Goal: Navigation & Orientation: Find specific page/section

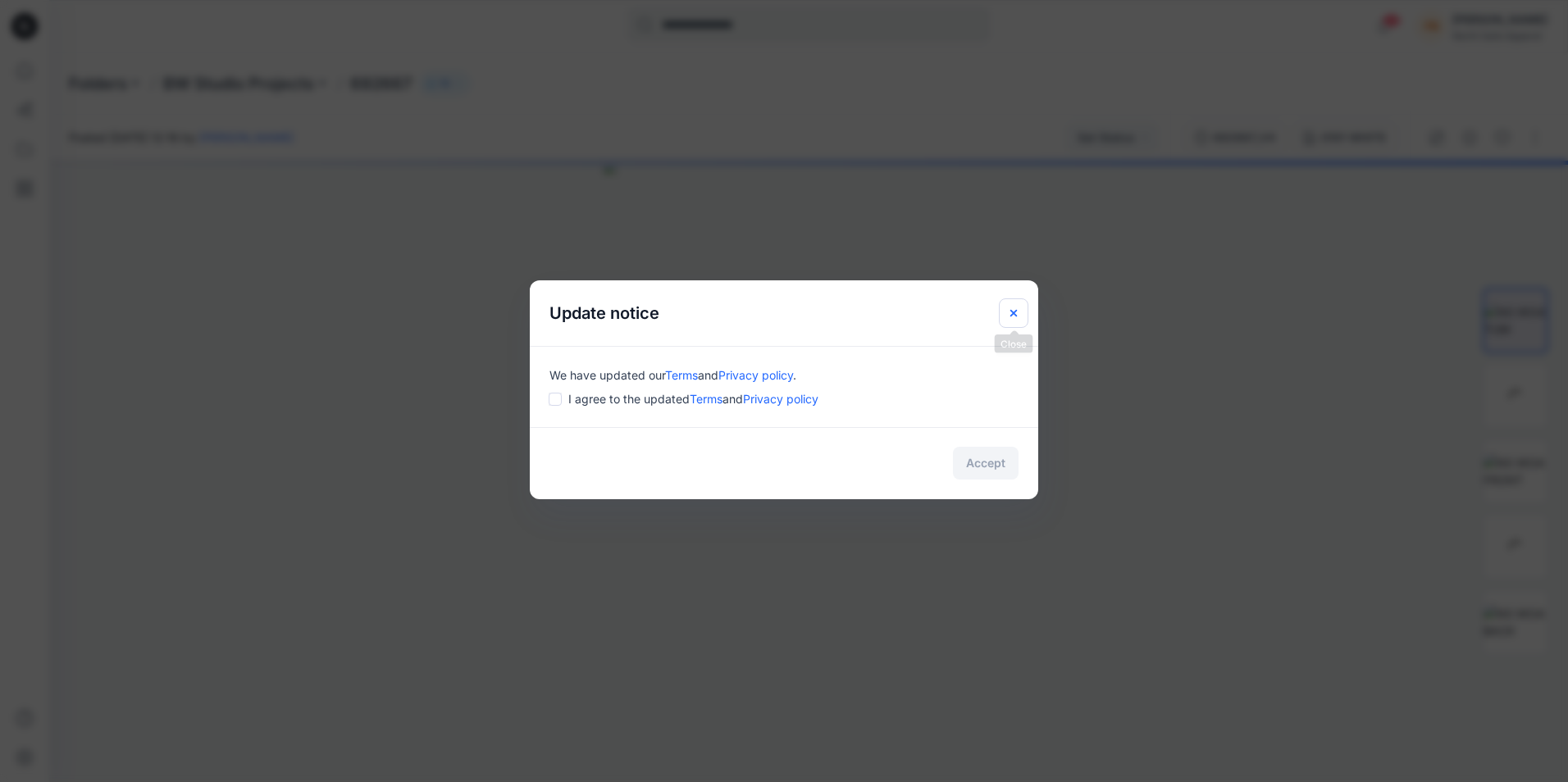
click at [1016, 315] on icon "Close" at bounding box center [1013, 312] width 6 height 6
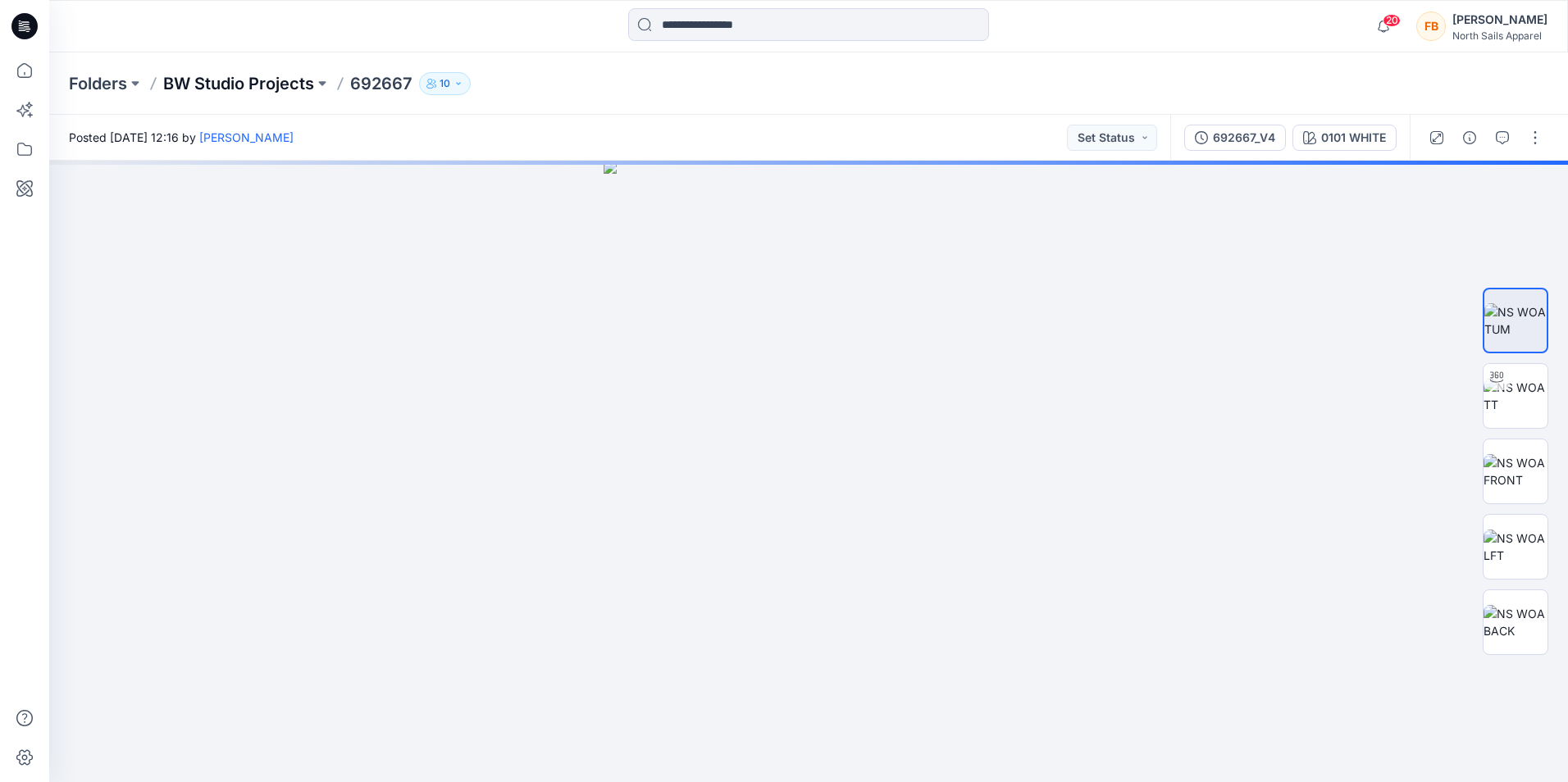
click at [249, 82] on p "BW Studio Projects" at bounding box center [238, 83] width 151 height 23
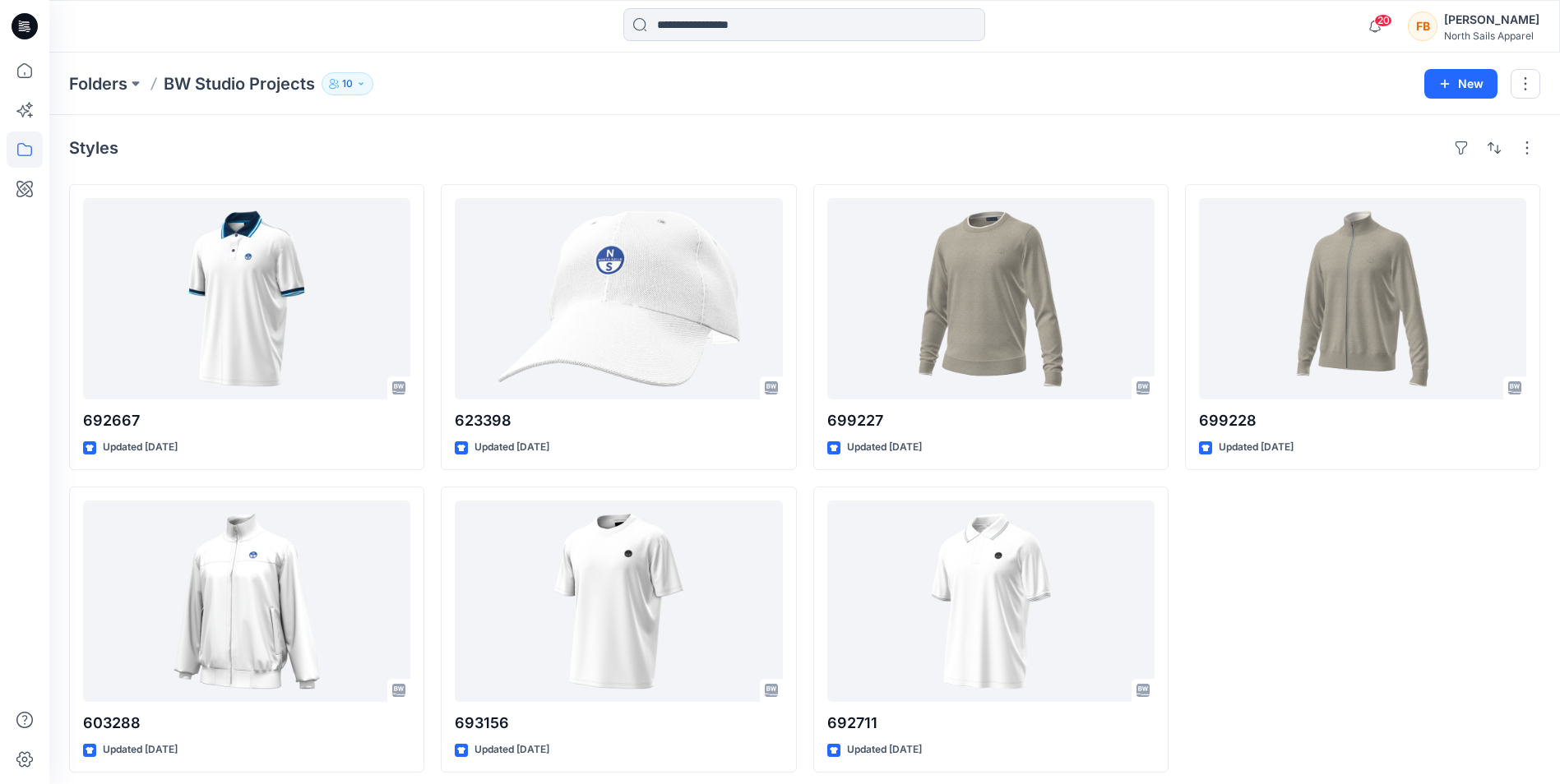
drag, startPoint x: 1516, startPoint y: 597, endPoint x: 1506, endPoint y: 587, distance: 14.1
click at [1515, 595] on div "699228 Updated [DATE]" at bounding box center [1361, 478] width 355 height 589
click at [361, 81] on icon "button" at bounding box center [360, 83] width 10 height 10
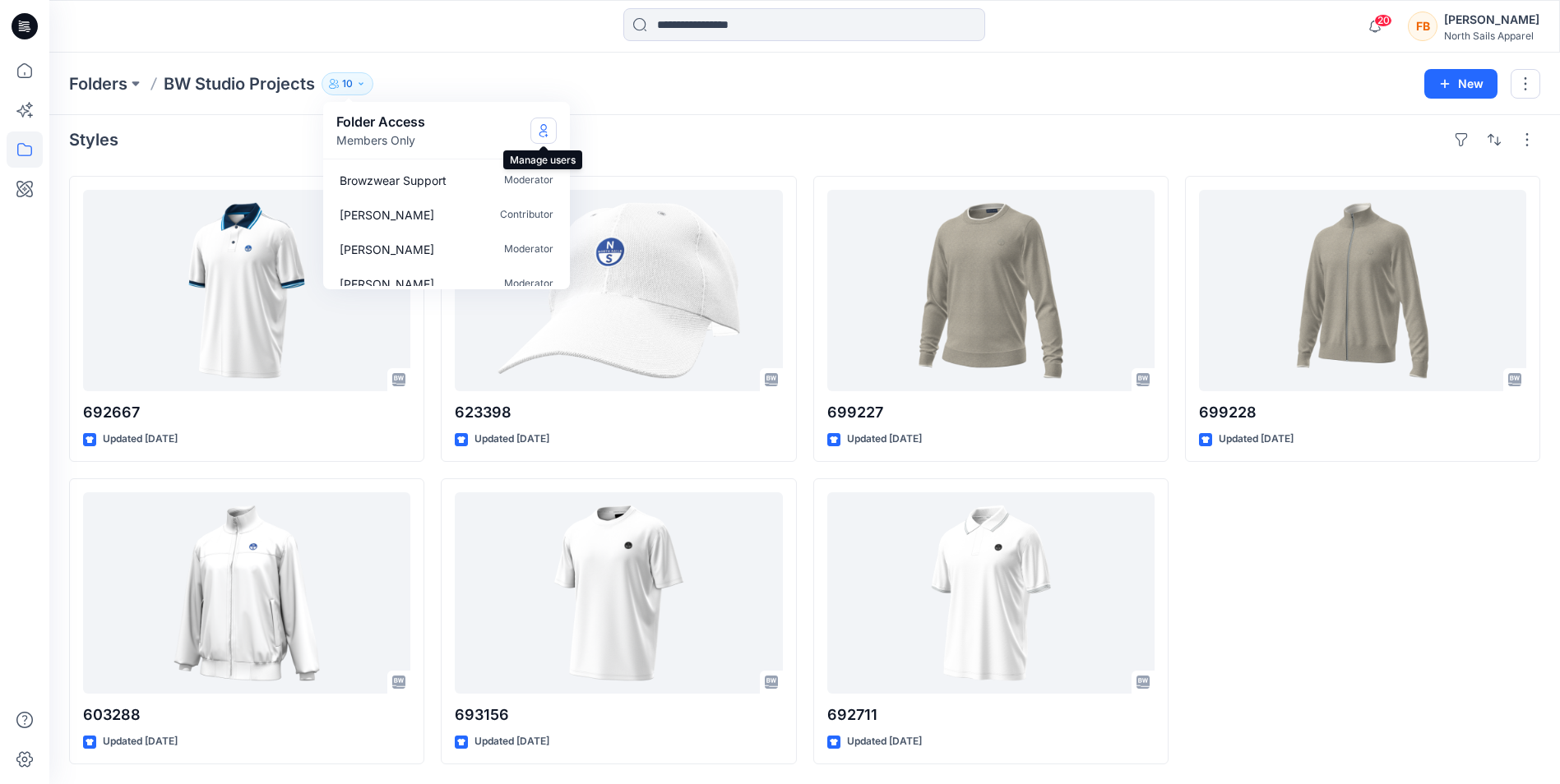
click at [537, 132] on icon "Manage Users" at bounding box center [544, 131] width 13 height 13
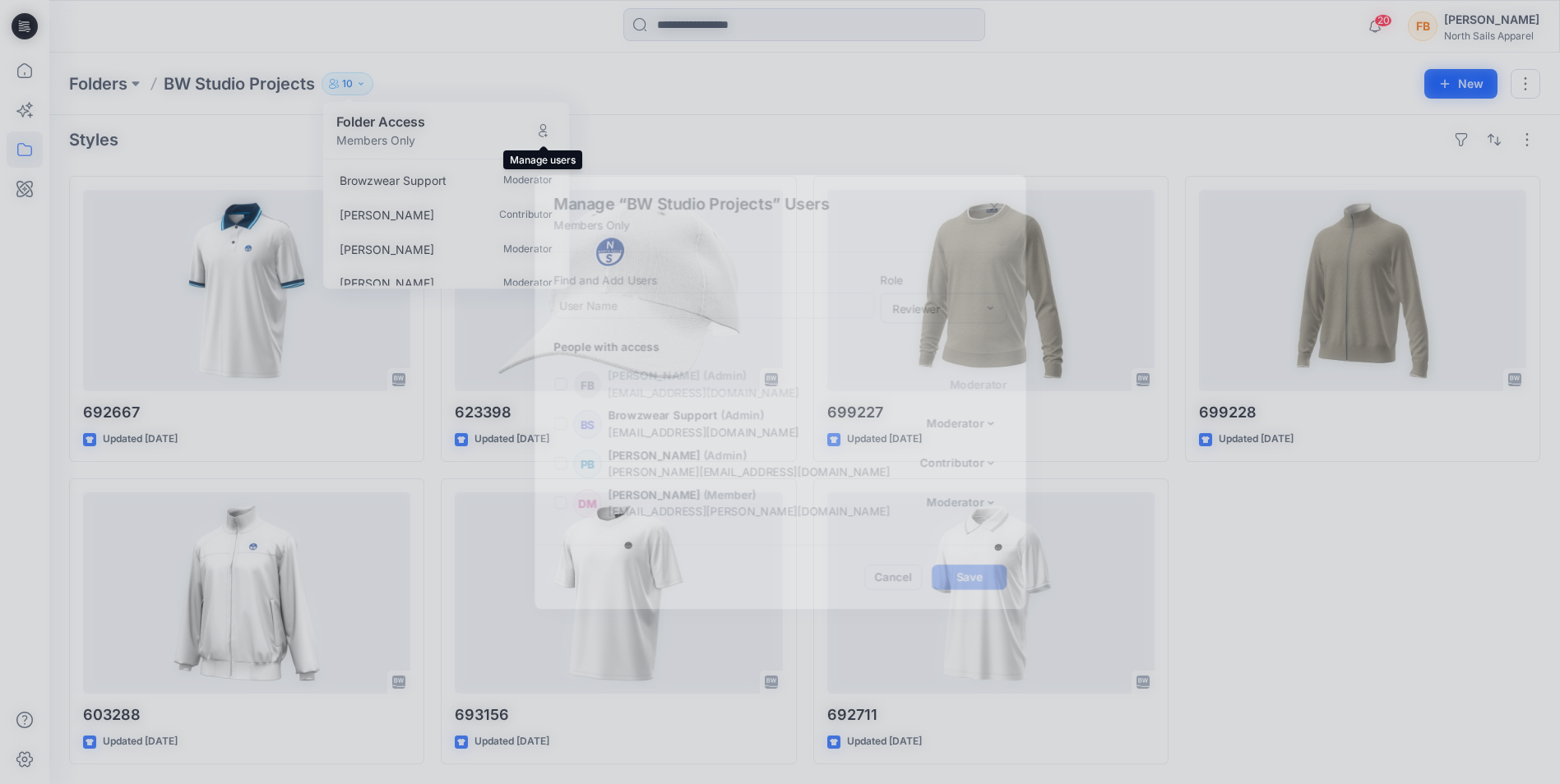
scroll to position [240, 0]
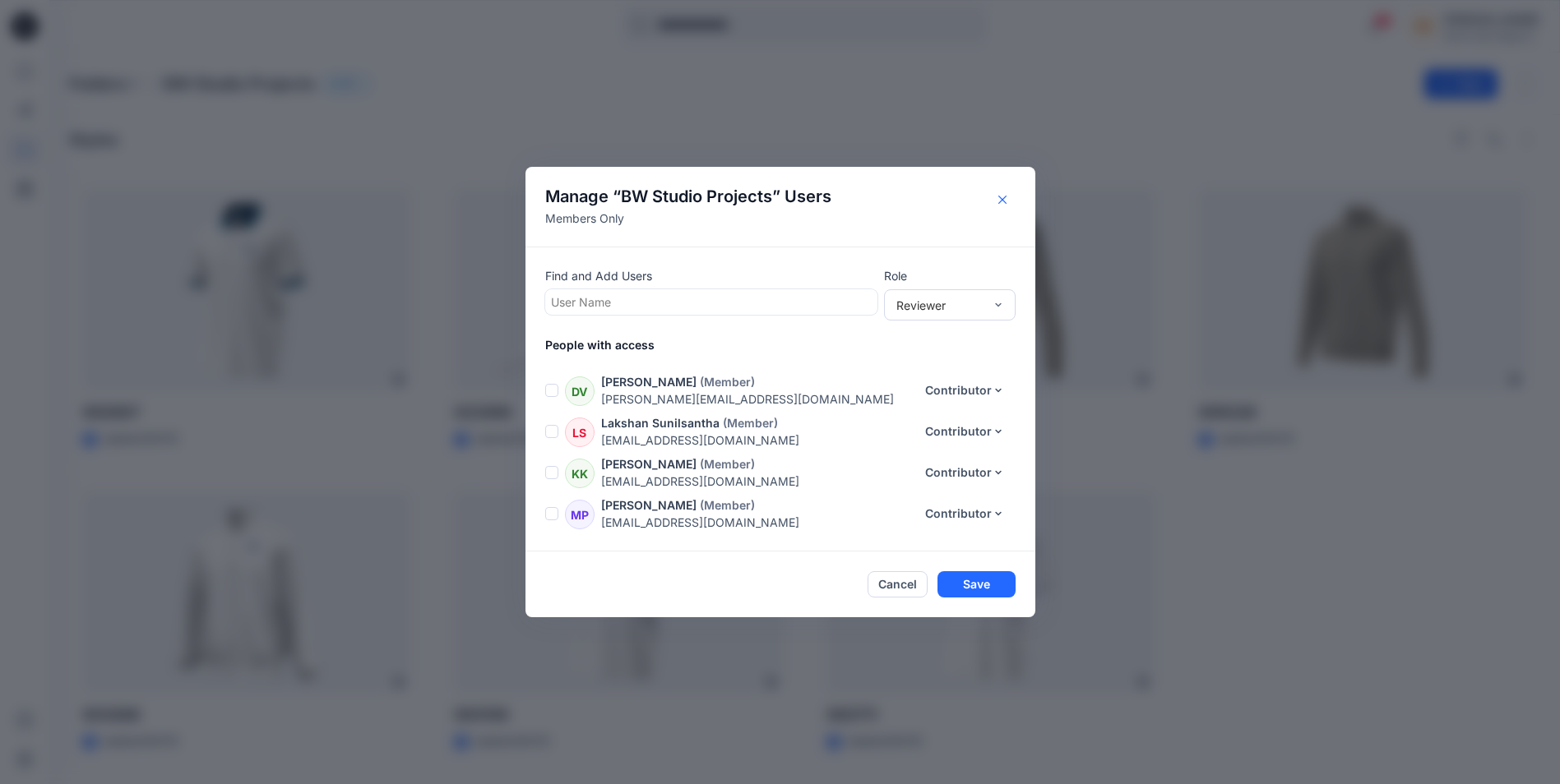
click at [1008, 193] on button "Close" at bounding box center [1002, 200] width 26 height 26
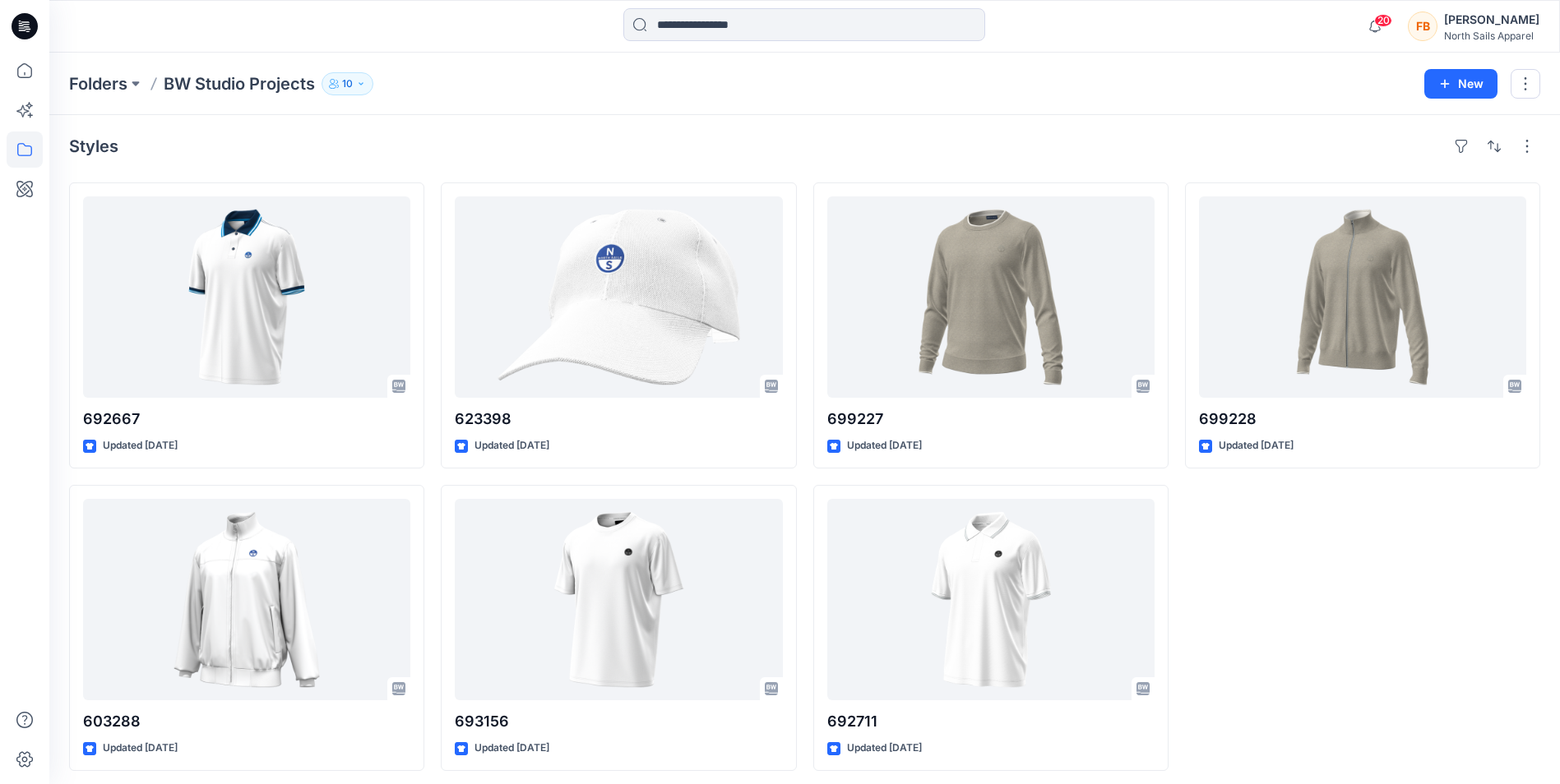
scroll to position [0, 0]
click at [105, 81] on p "Folders" at bounding box center [98, 83] width 58 height 23
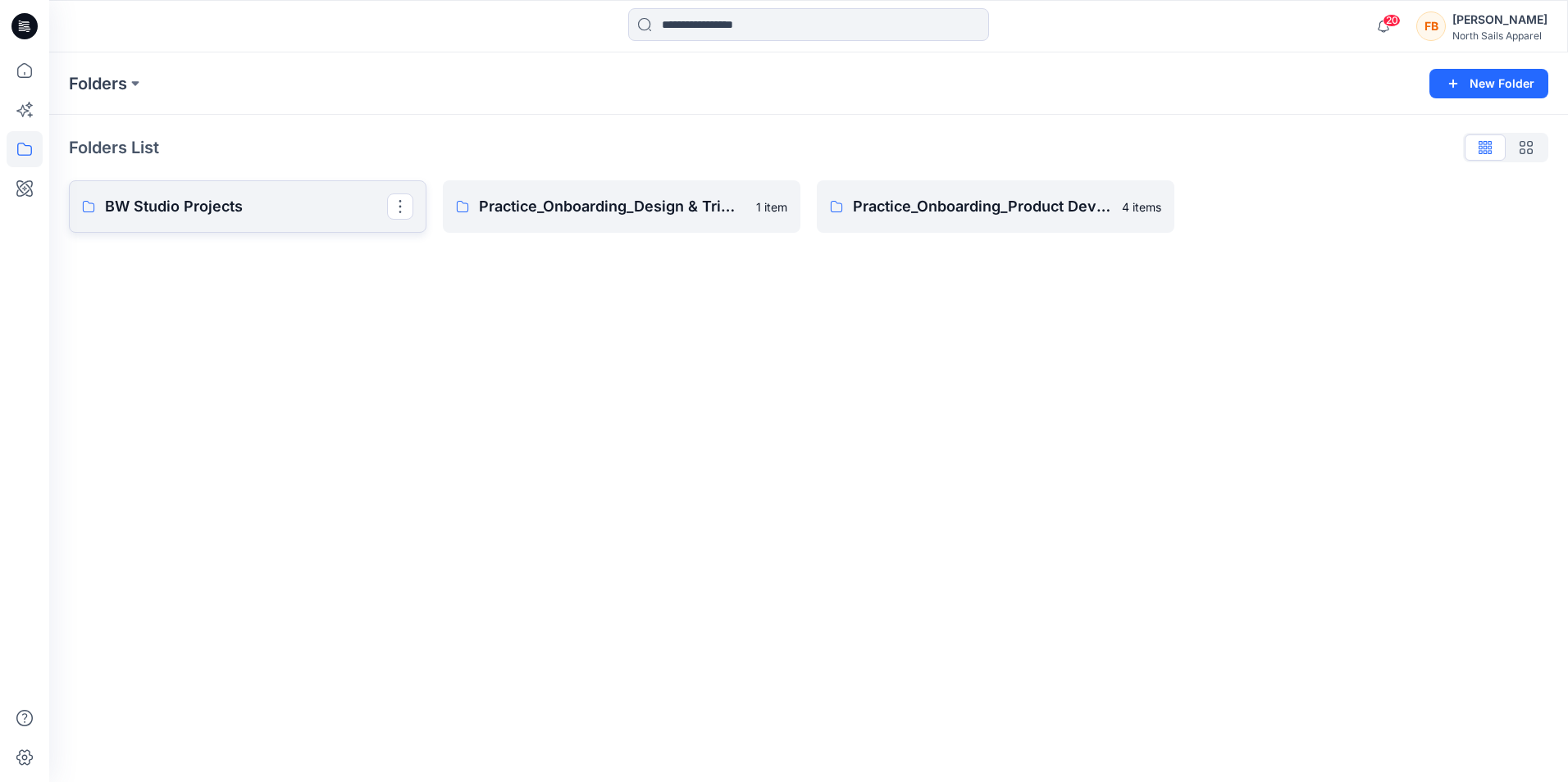
click at [178, 203] on p "BW Studio Projects" at bounding box center [246, 206] width 282 height 23
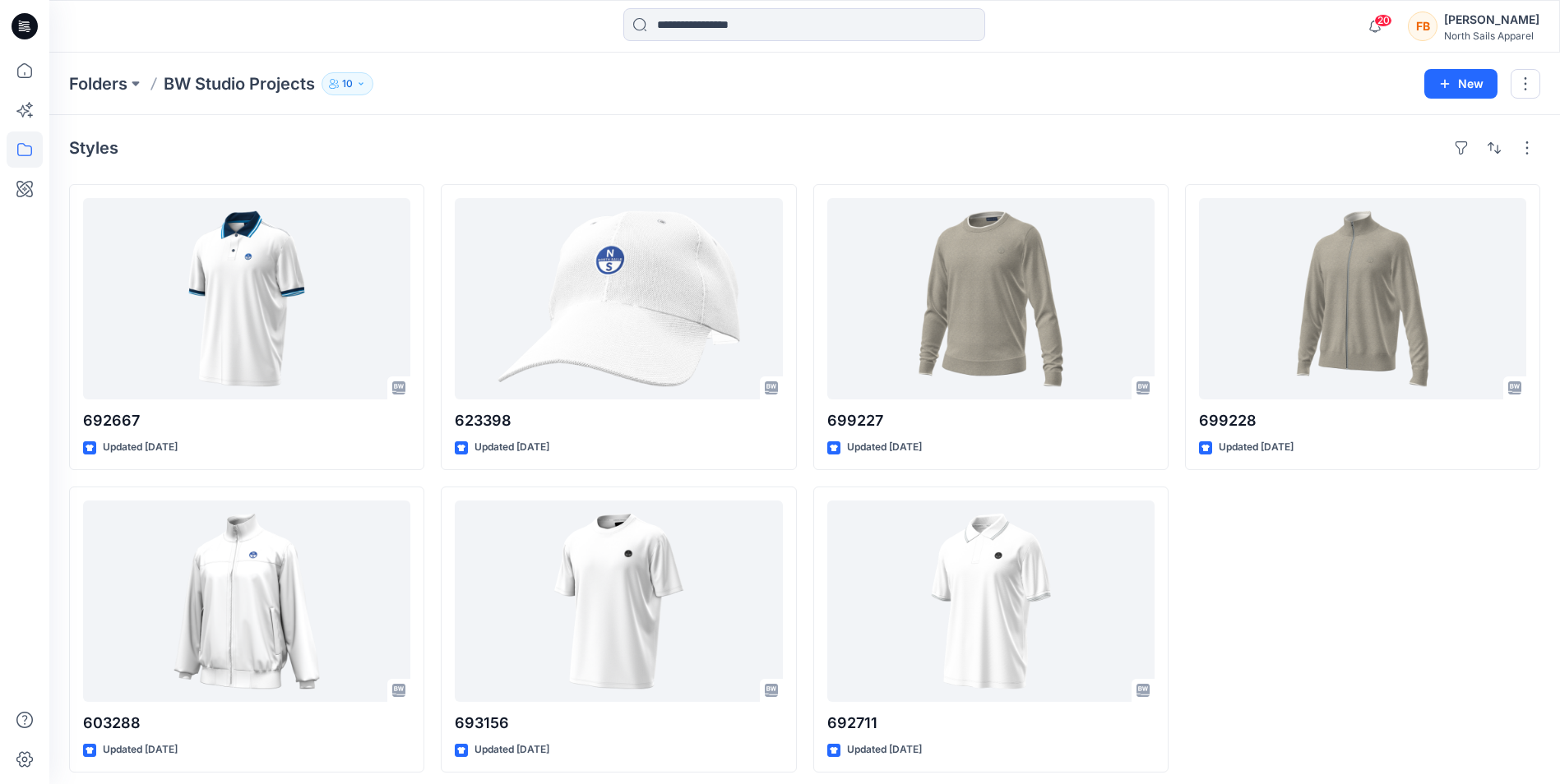
scroll to position [8, 0]
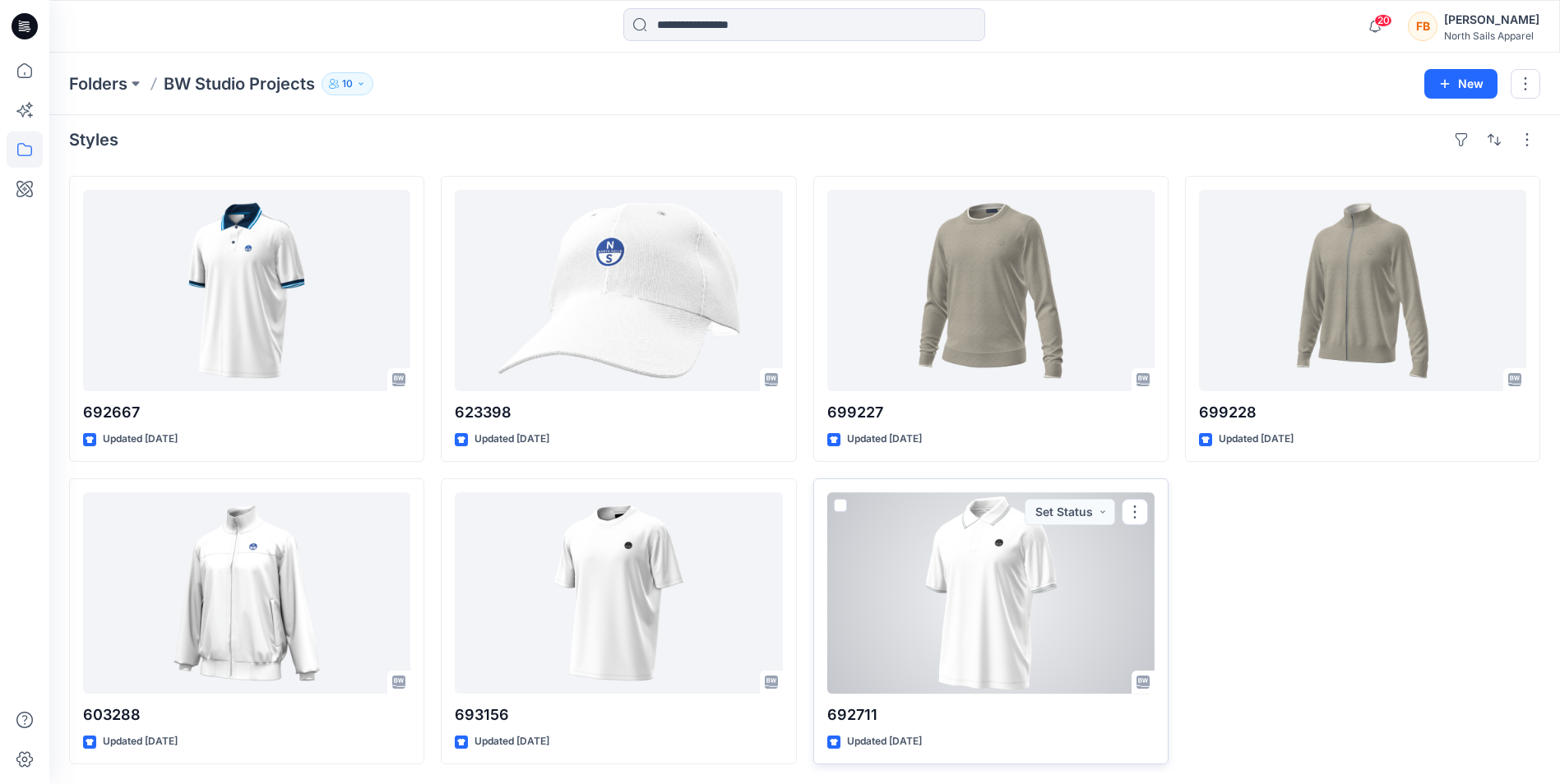
click at [992, 619] on div at bounding box center [990, 593] width 328 height 201
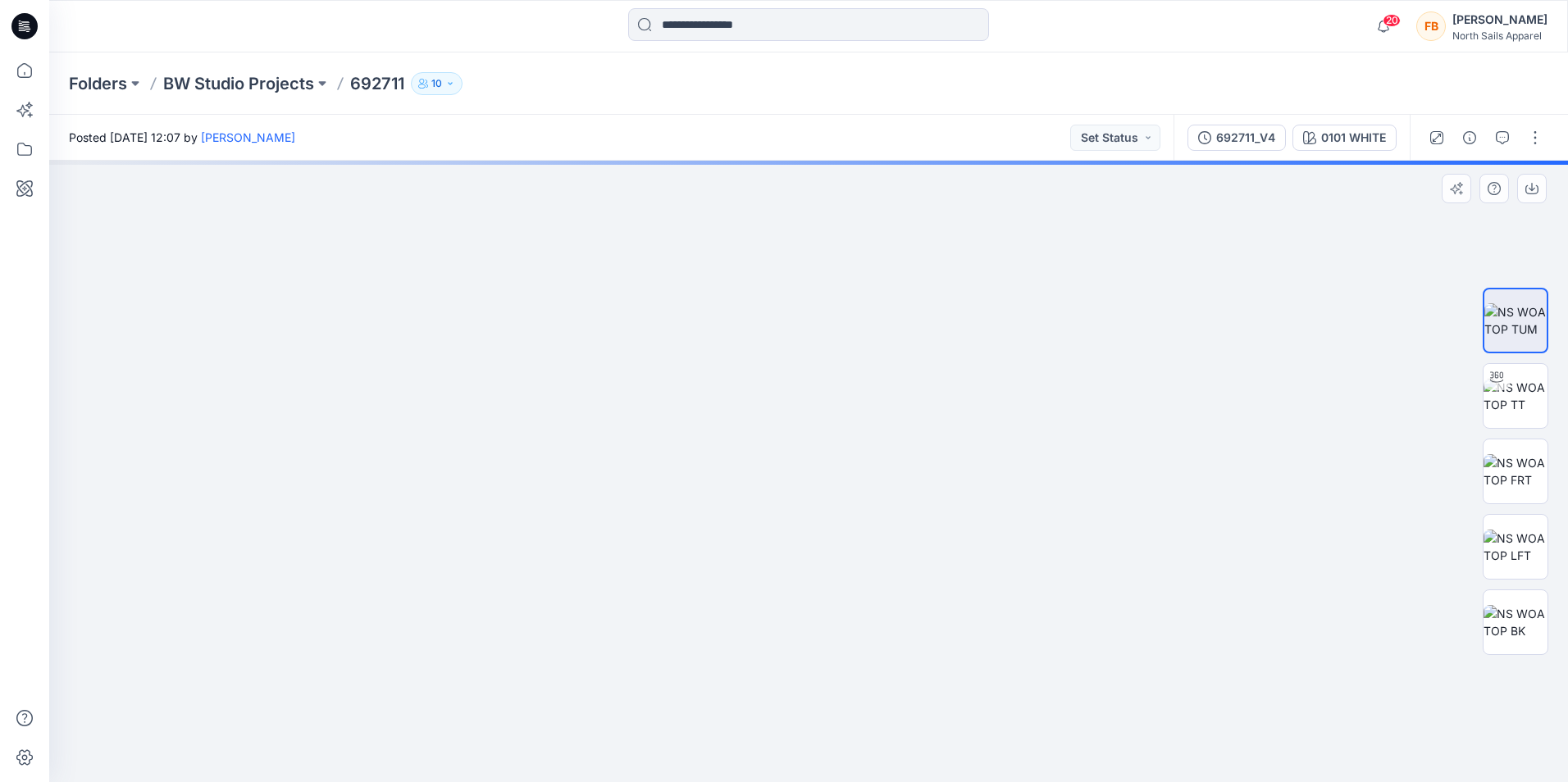
drag, startPoint x: 845, startPoint y: 472, endPoint x: 771, endPoint y: 560, distance: 115.0
drag, startPoint x: 969, startPoint y: 266, endPoint x: 308, endPoint y: 356, distance: 667.1
click at [301, 357] on img at bounding box center [485, 97] width 2166 height 1369
drag, startPoint x: 1016, startPoint y: 460, endPoint x: 981, endPoint y: 739, distance: 281.2
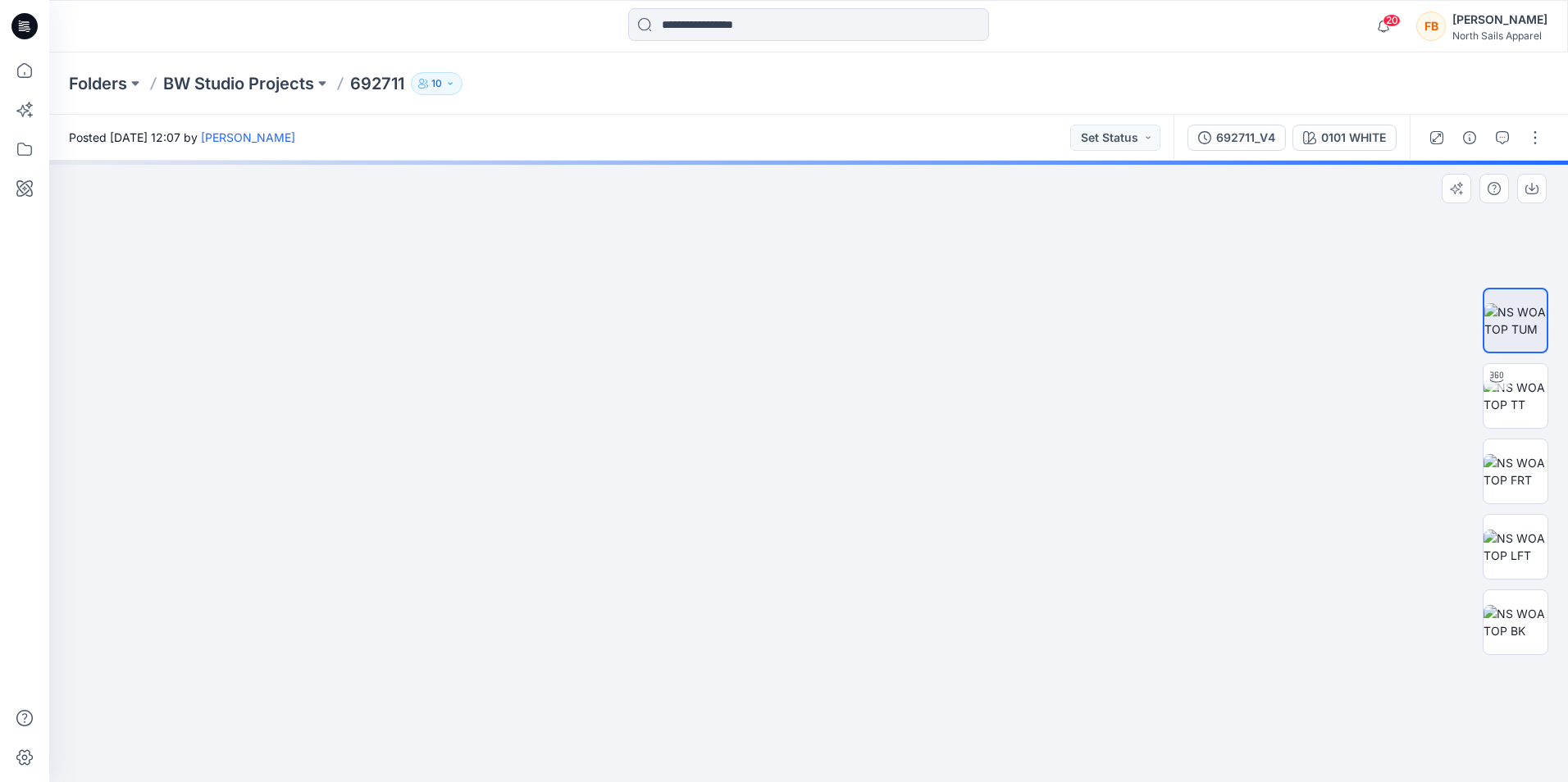
click at [1066, 755] on img at bounding box center [485, 117] width 2166 height 1330
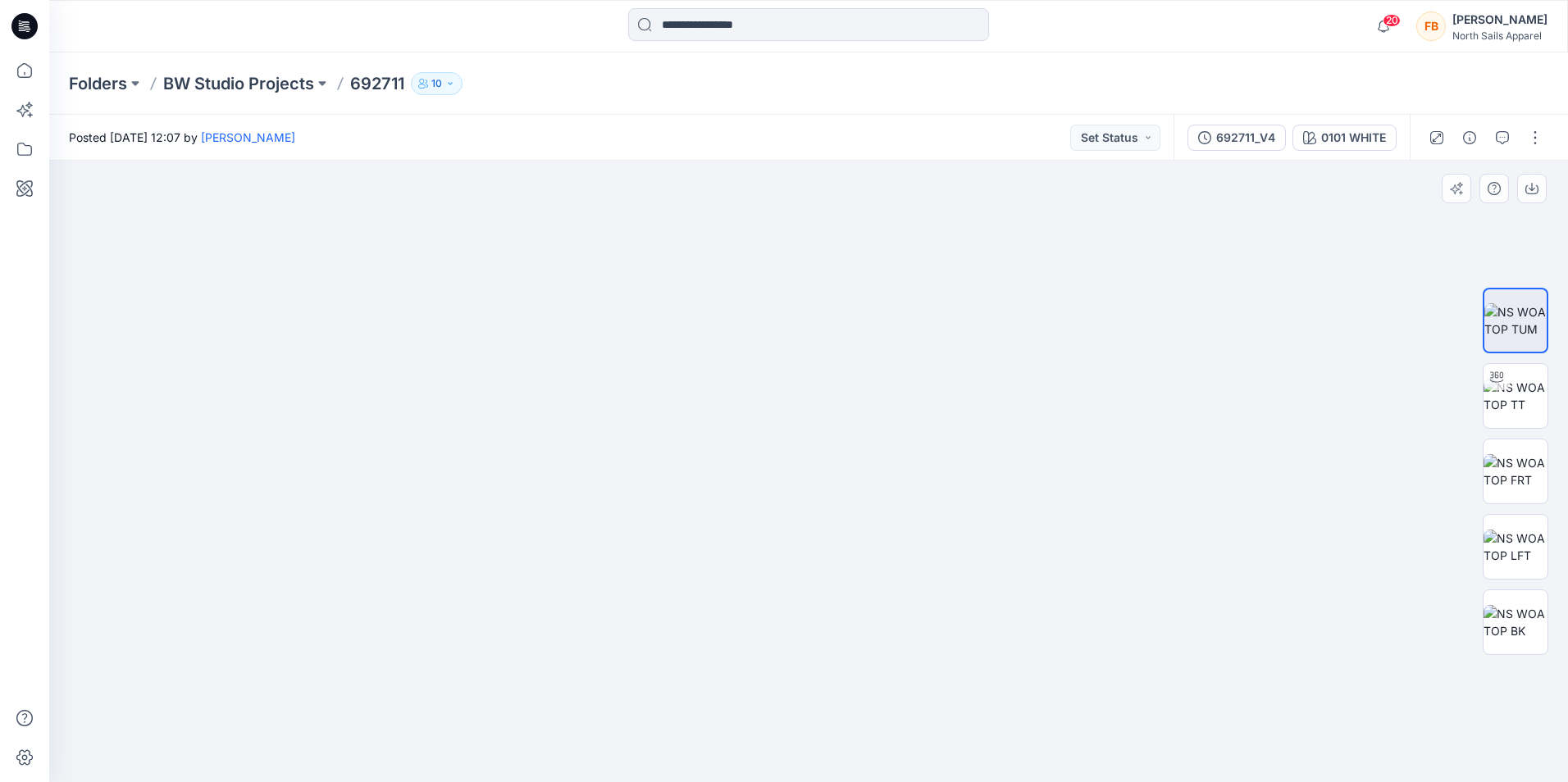
drag, startPoint x: 671, startPoint y: 434, endPoint x: 851, endPoint y: 659, distance: 288.1
click at [850, 659] on img at bounding box center [717, 328] width 2166 height 910
drag, startPoint x: 716, startPoint y: 435, endPoint x: 611, endPoint y: 410, distance: 107.9
click at [578, 393] on img at bounding box center [593, 312] width 2166 height 939
drag, startPoint x: 931, startPoint y: 632, endPoint x: 607, endPoint y: 325, distance: 446.3
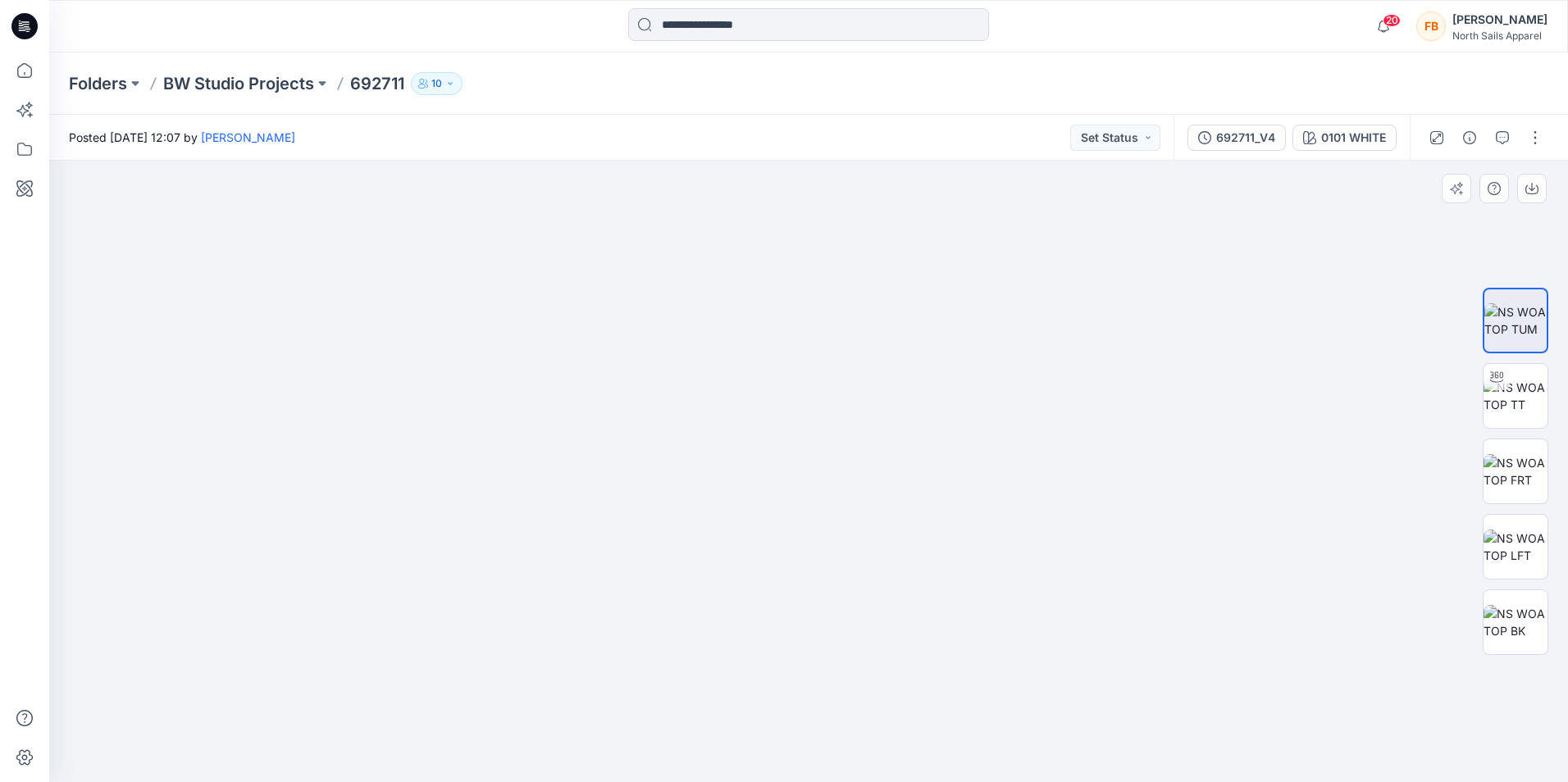
click at [607, 325] on img at bounding box center [580, 307] width 2166 height 950
drag, startPoint x: 952, startPoint y: 602, endPoint x: 490, endPoint y: 260, distance: 574.8
click at [492, 261] on img at bounding box center [485, 19] width 2166 height 1526
drag, startPoint x: 1123, startPoint y: 641, endPoint x: 1059, endPoint y: 512, distance: 144.0
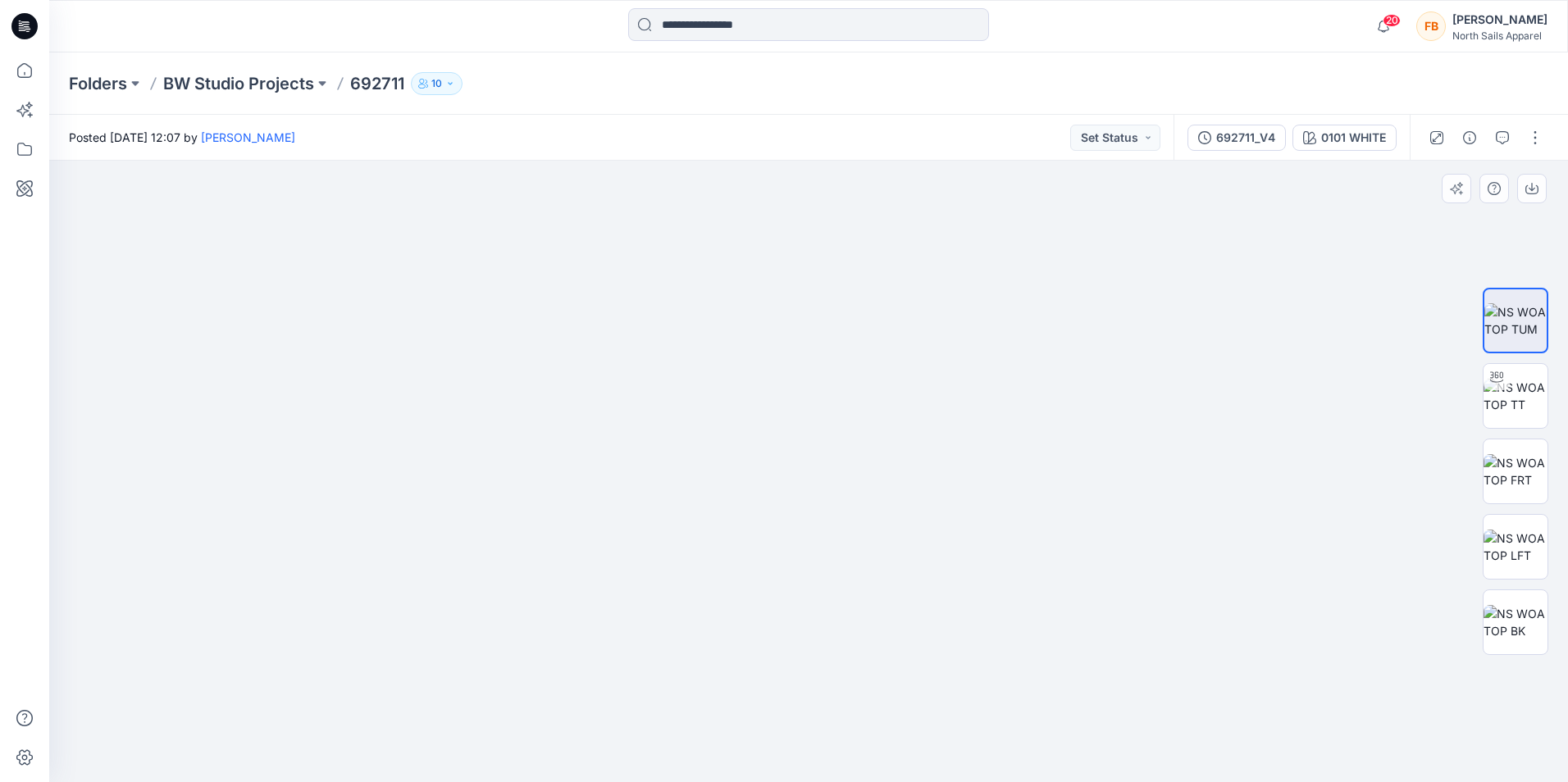
drag, startPoint x: 1251, startPoint y: 554, endPoint x: 1213, endPoint y: 224, distance: 332.2
drag, startPoint x: 1174, startPoint y: 580, endPoint x: 1147, endPoint y: 239, distance: 342.1
drag, startPoint x: 1110, startPoint y: 607, endPoint x: 1016, endPoint y: 212, distance: 406.0
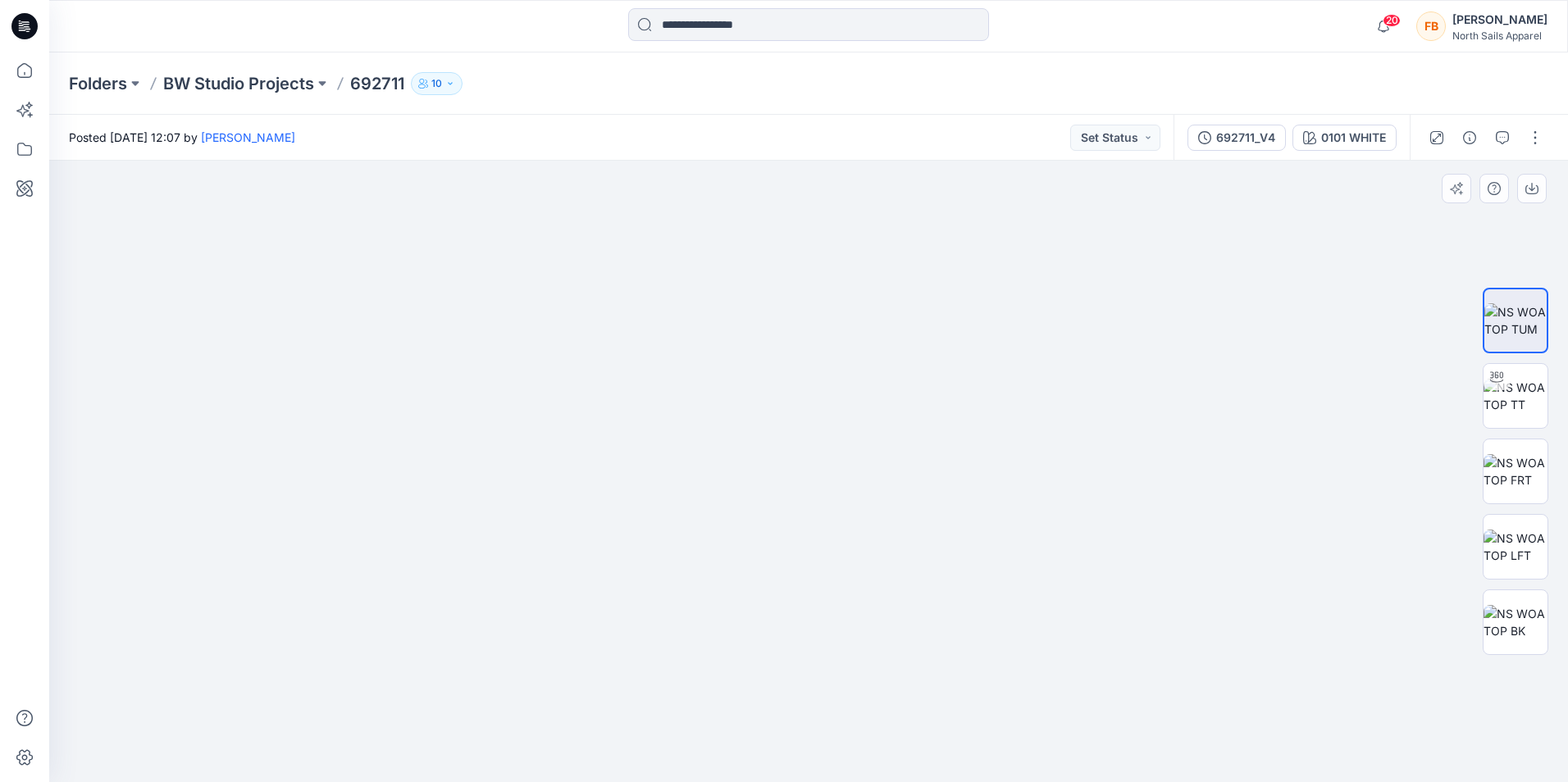
drag, startPoint x: 1060, startPoint y: 682, endPoint x: 1084, endPoint y: 332, distance: 350.8
drag, startPoint x: 885, startPoint y: 526, endPoint x: 930, endPoint y: 510, distance: 47.8
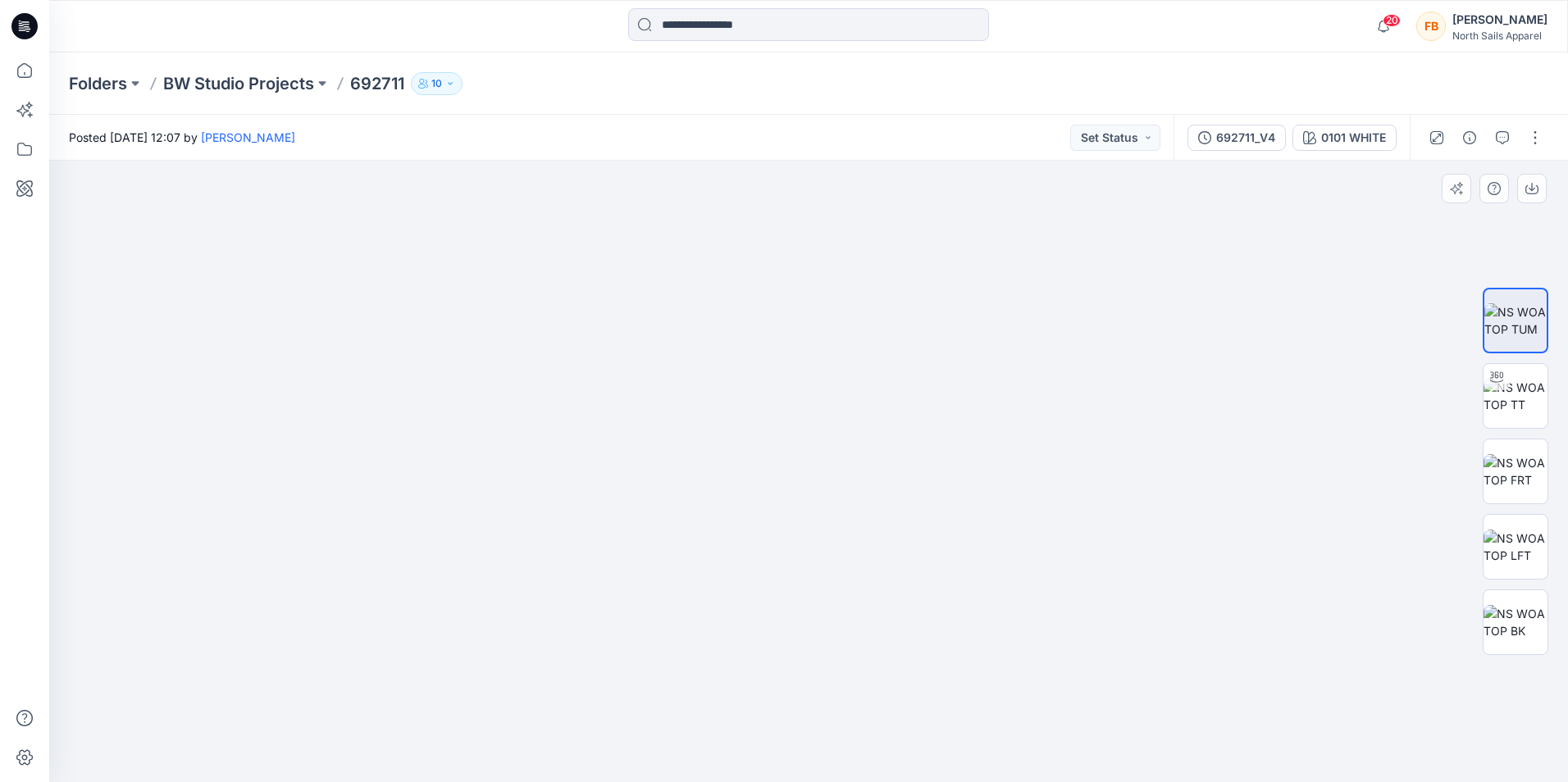
drag, startPoint x: 488, startPoint y: 596, endPoint x: 1025, endPoint y: 593, distance: 537.0
click at [1514, 403] on img at bounding box center [1515, 396] width 64 height 34
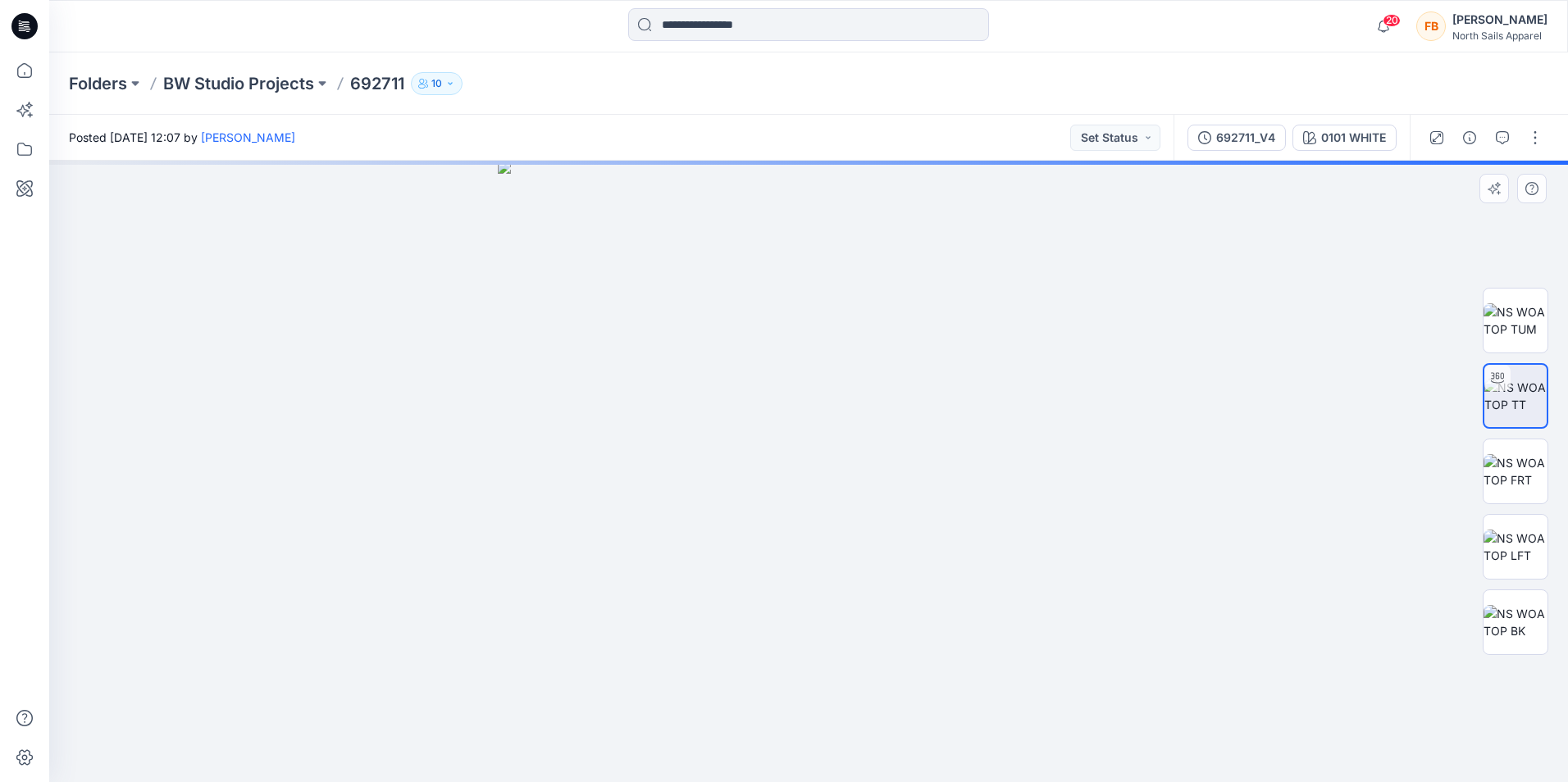
drag, startPoint x: 988, startPoint y: 426, endPoint x: 853, endPoint y: 438, distance: 135.5
click at [853, 439] on img at bounding box center [808, 472] width 622 height 622
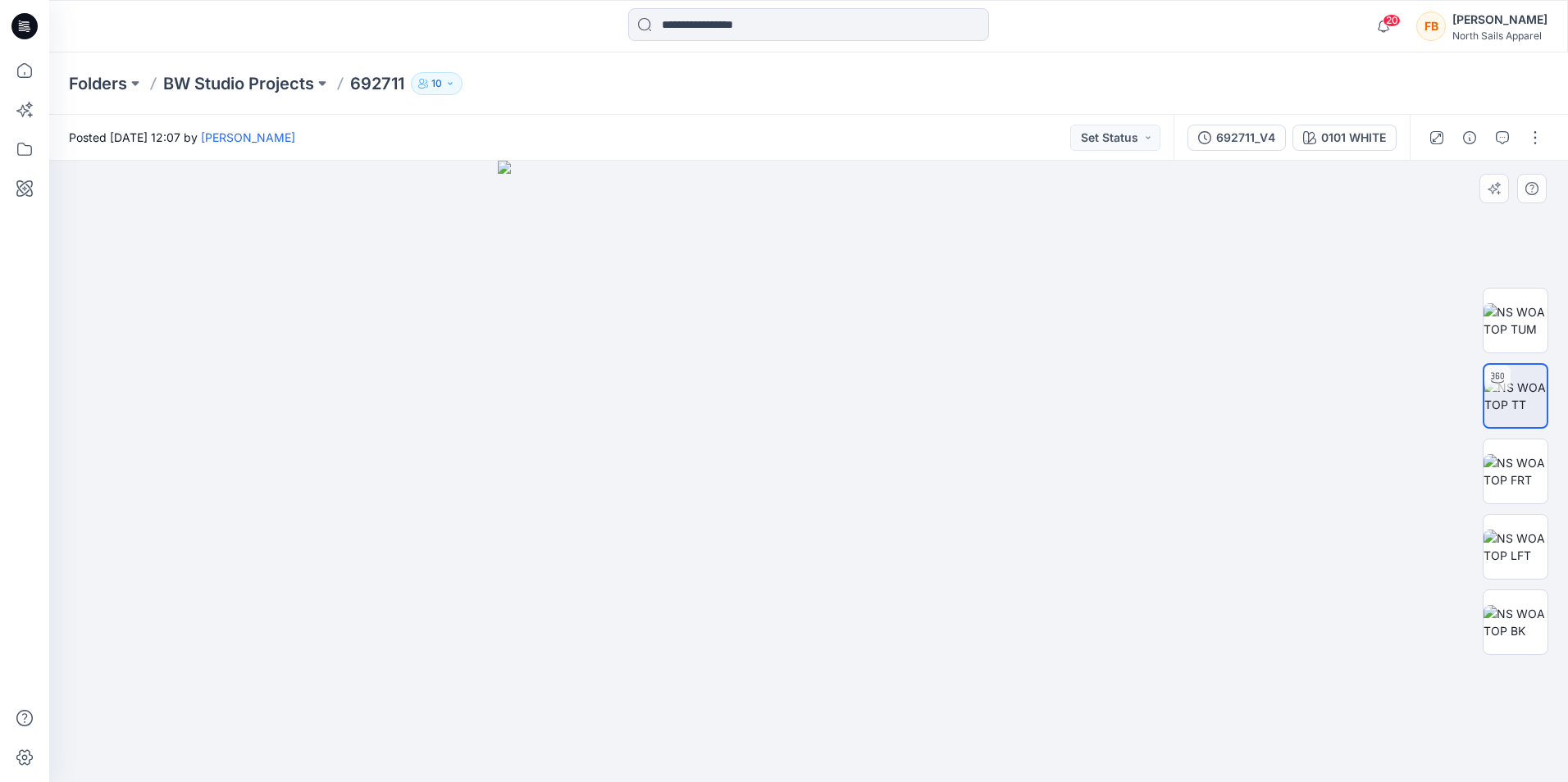
drag, startPoint x: 822, startPoint y: 400, endPoint x: 852, endPoint y: 487, distance: 92.0
click at [852, 487] on img at bounding box center [808, 472] width 622 height 622
drag, startPoint x: 753, startPoint y: 463, endPoint x: 816, endPoint y: 295, distance: 179.4
click at [863, 338] on img at bounding box center [808, 472] width 622 height 622
drag, startPoint x: 807, startPoint y: 284, endPoint x: 1098, endPoint y: 468, distance: 344.3
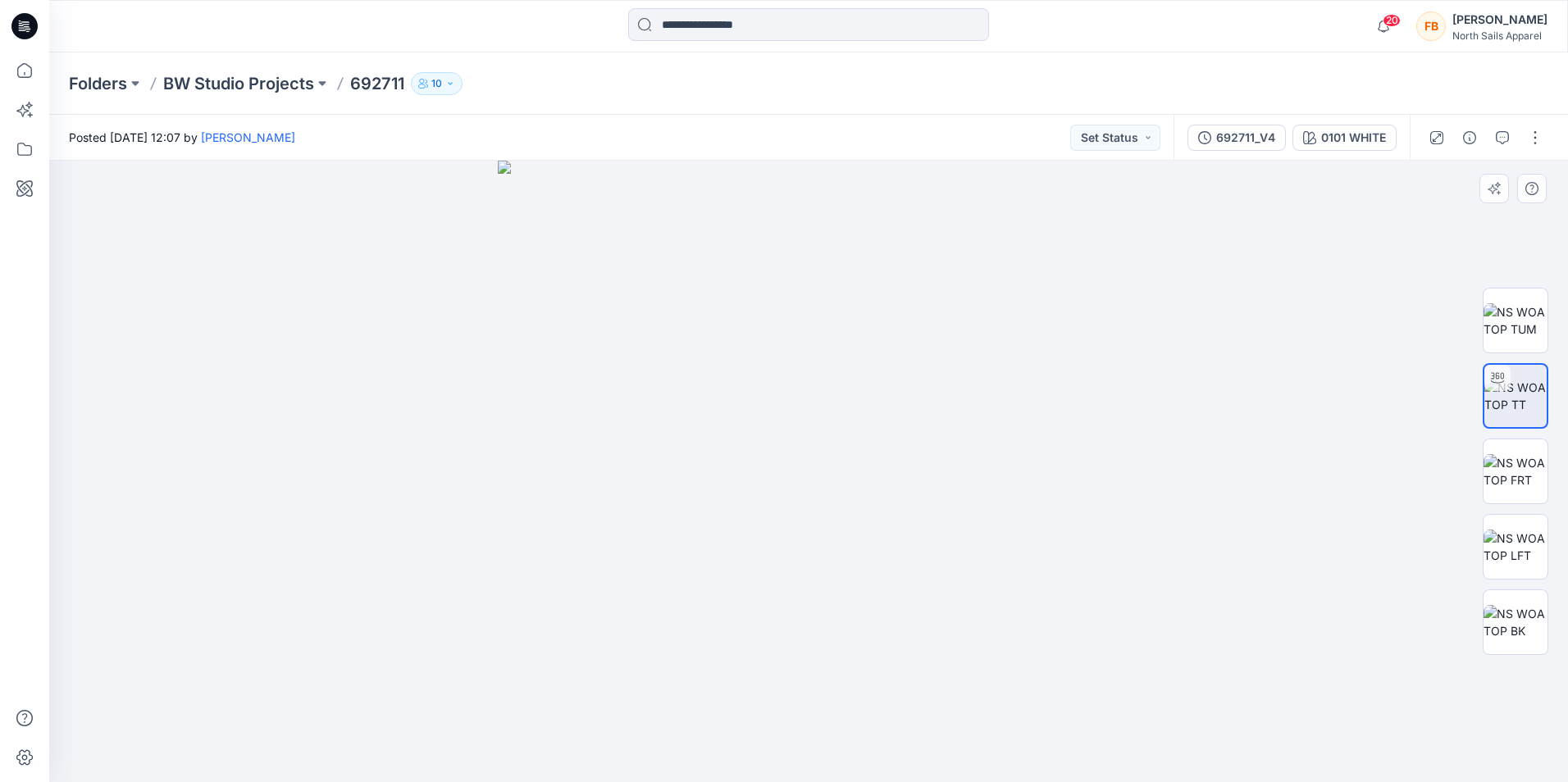
click at [981, 469] on img at bounding box center [808, 472] width 622 height 622
drag, startPoint x: 966, startPoint y: 501, endPoint x: 729, endPoint y: 494, distance: 237.1
drag, startPoint x: 767, startPoint y: 512, endPoint x: 903, endPoint y: 504, distance: 136.2
click at [903, 504] on img at bounding box center [808, 472] width 622 height 622
drag, startPoint x: 903, startPoint y: 504, endPoint x: 728, endPoint y: 494, distance: 175.3
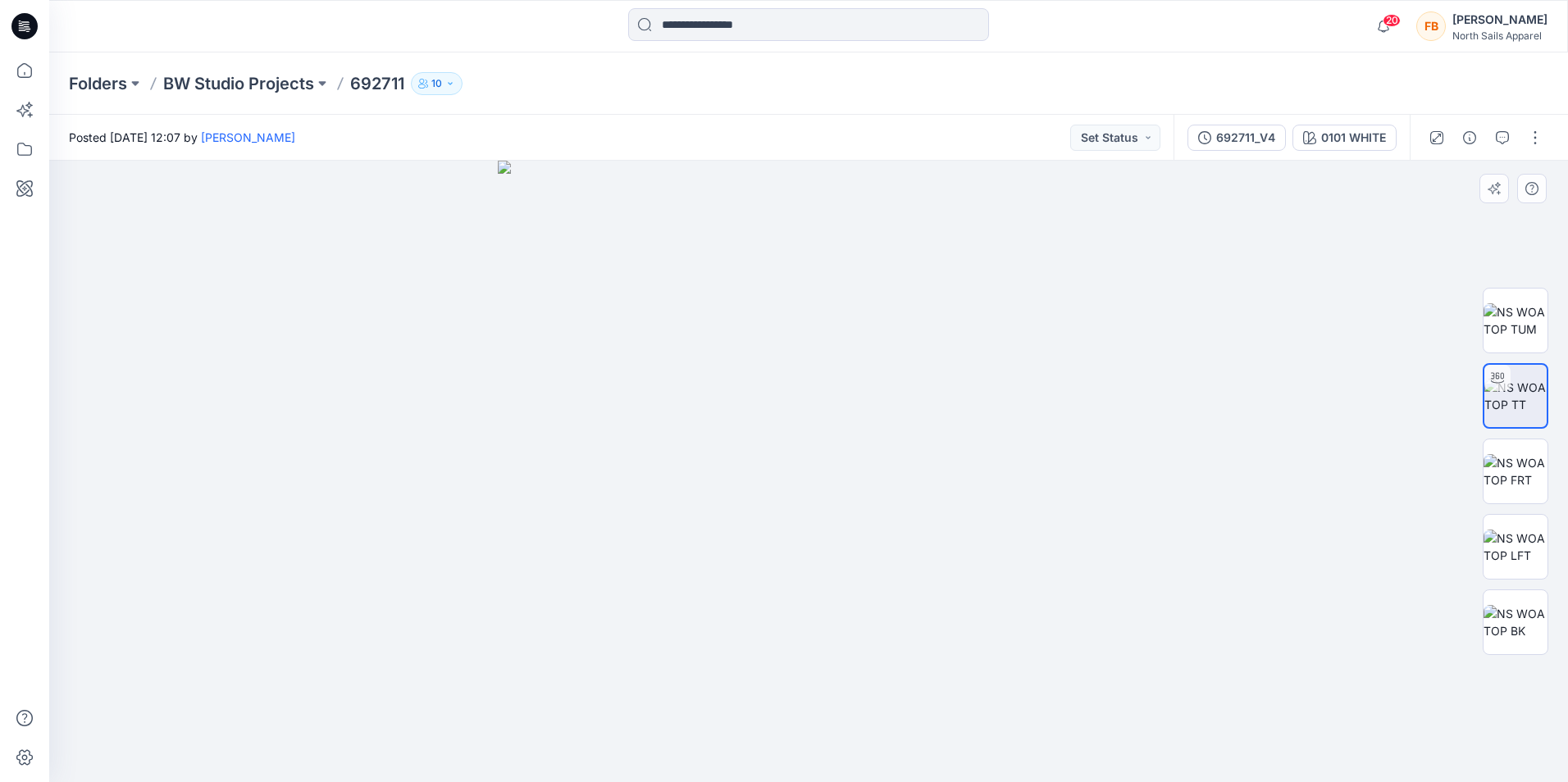
click at [798, 570] on img at bounding box center [808, 472] width 622 height 622
drag, startPoint x: 804, startPoint y: 399, endPoint x: 908, endPoint y: 515, distance: 155.8
click at [934, 522] on img at bounding box center [808, 472] width 622 height 622
drag, startPoint x: 973, startPoint y: 483, endPoint x: 959, endPoint y: 422, distance: 62.6
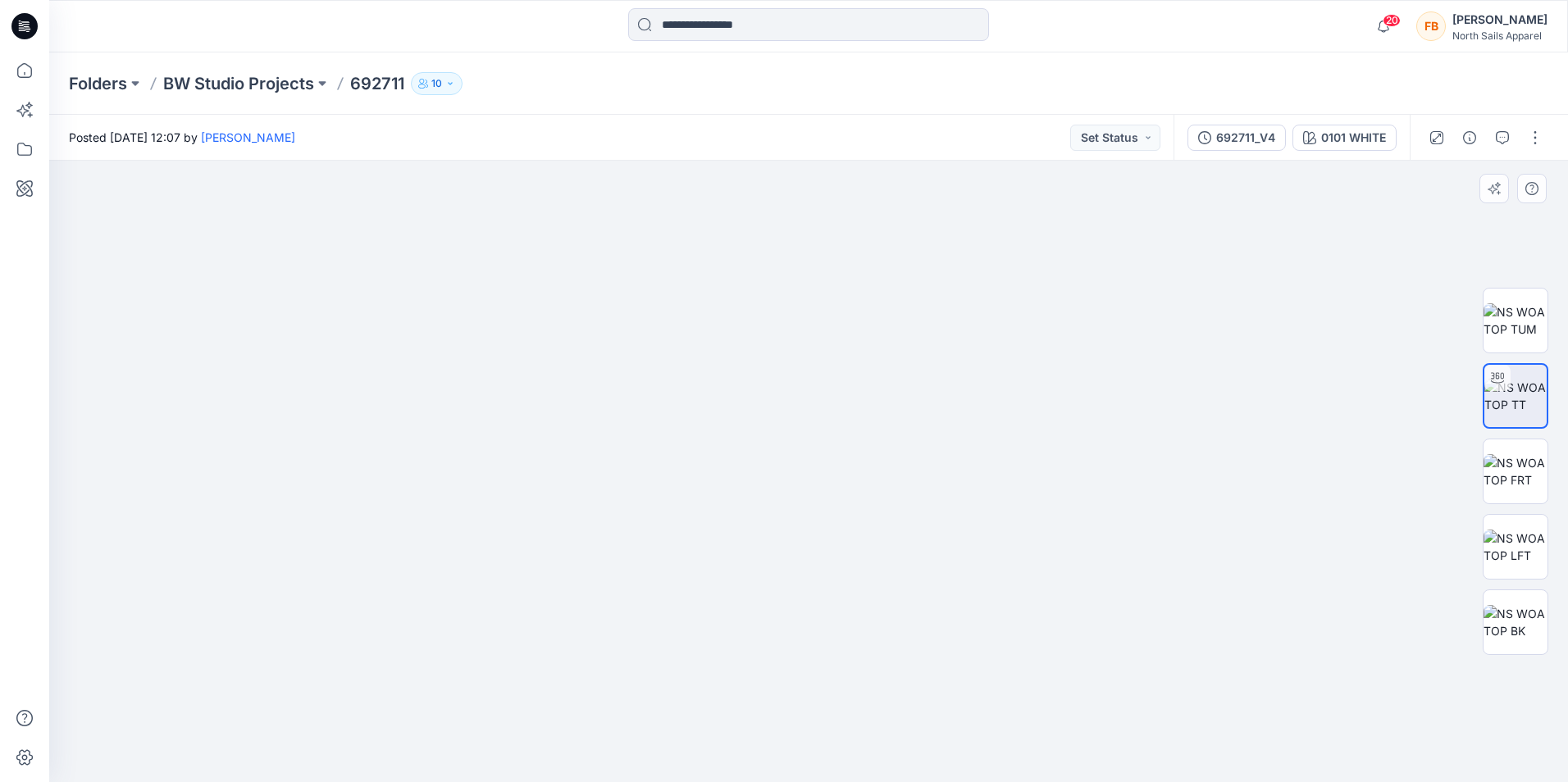
click at [959, 422] on img at bounding box center [791, 421] width 2185 height 721
click at [1513, 470] on img at bounding box center [1515, 472] width 64 height 34
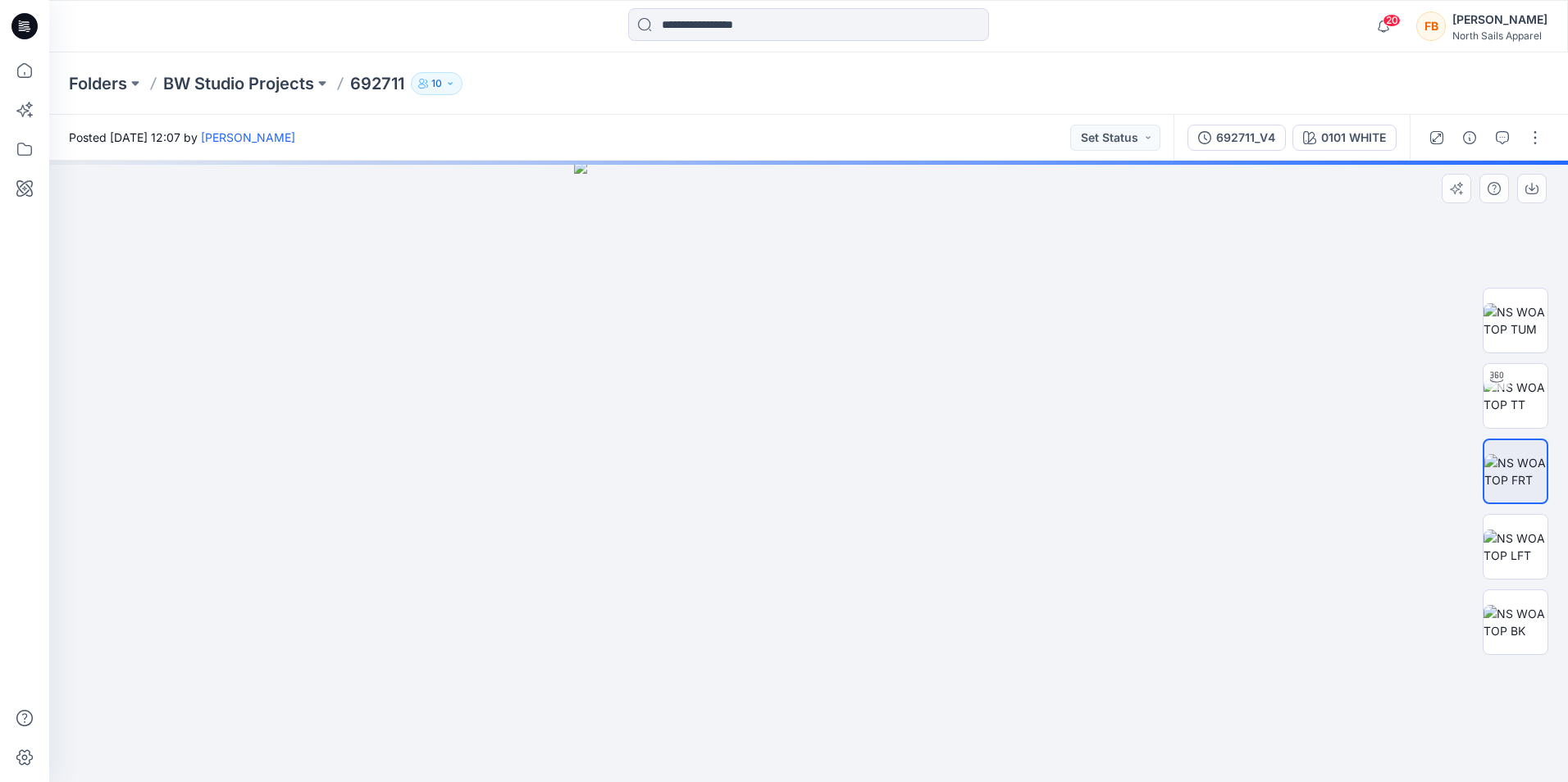
drag, startPoint x: 878, startPoint y: 484, endPoint x: 688, endPoint y: 491, distance: 190.1
click at [688, 492] on img at bounding box center [808, 472] width 469 height 622
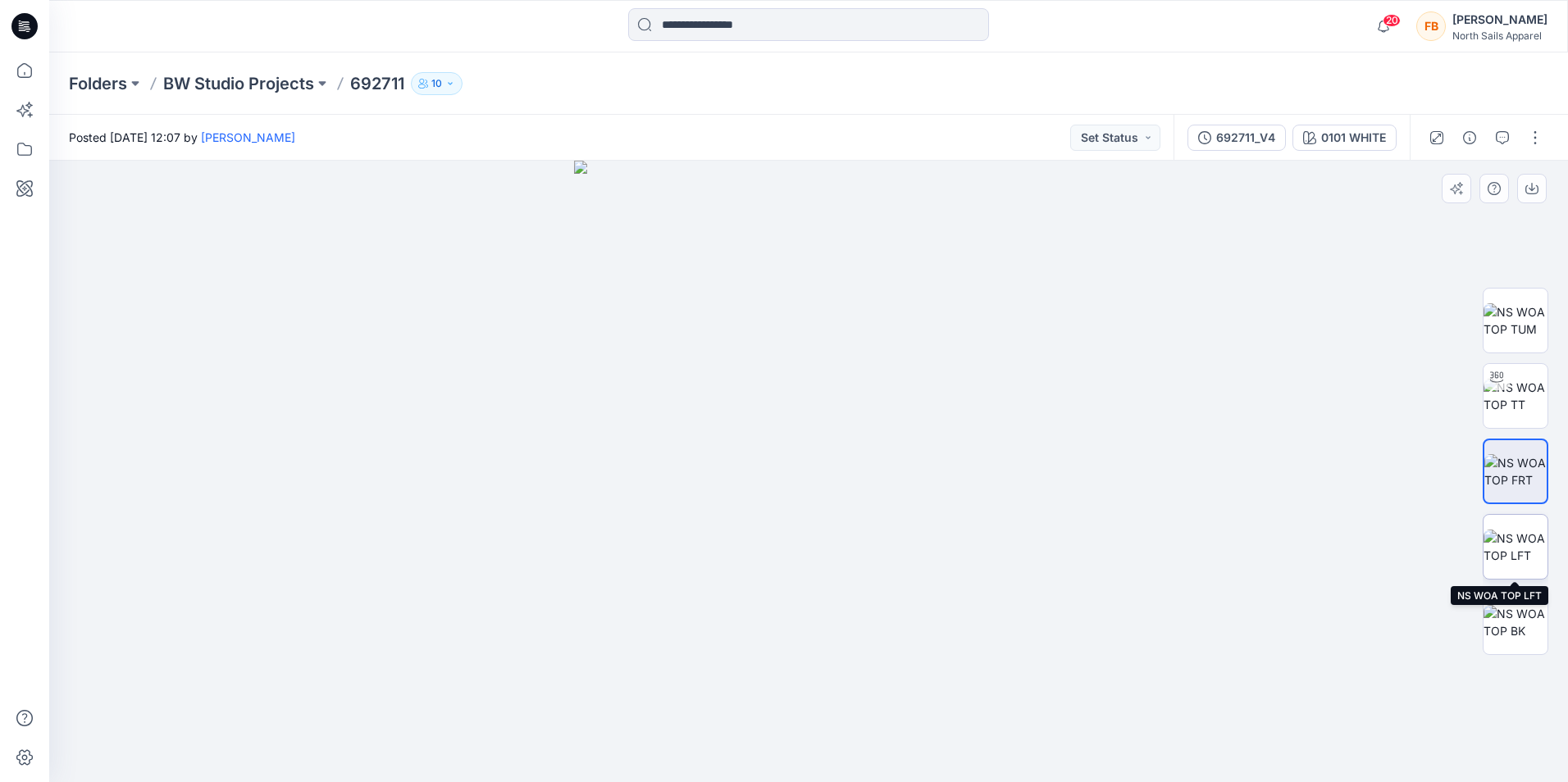
click at [1504, 551] on img at bounding box center [1515, 547] width 64 height 34
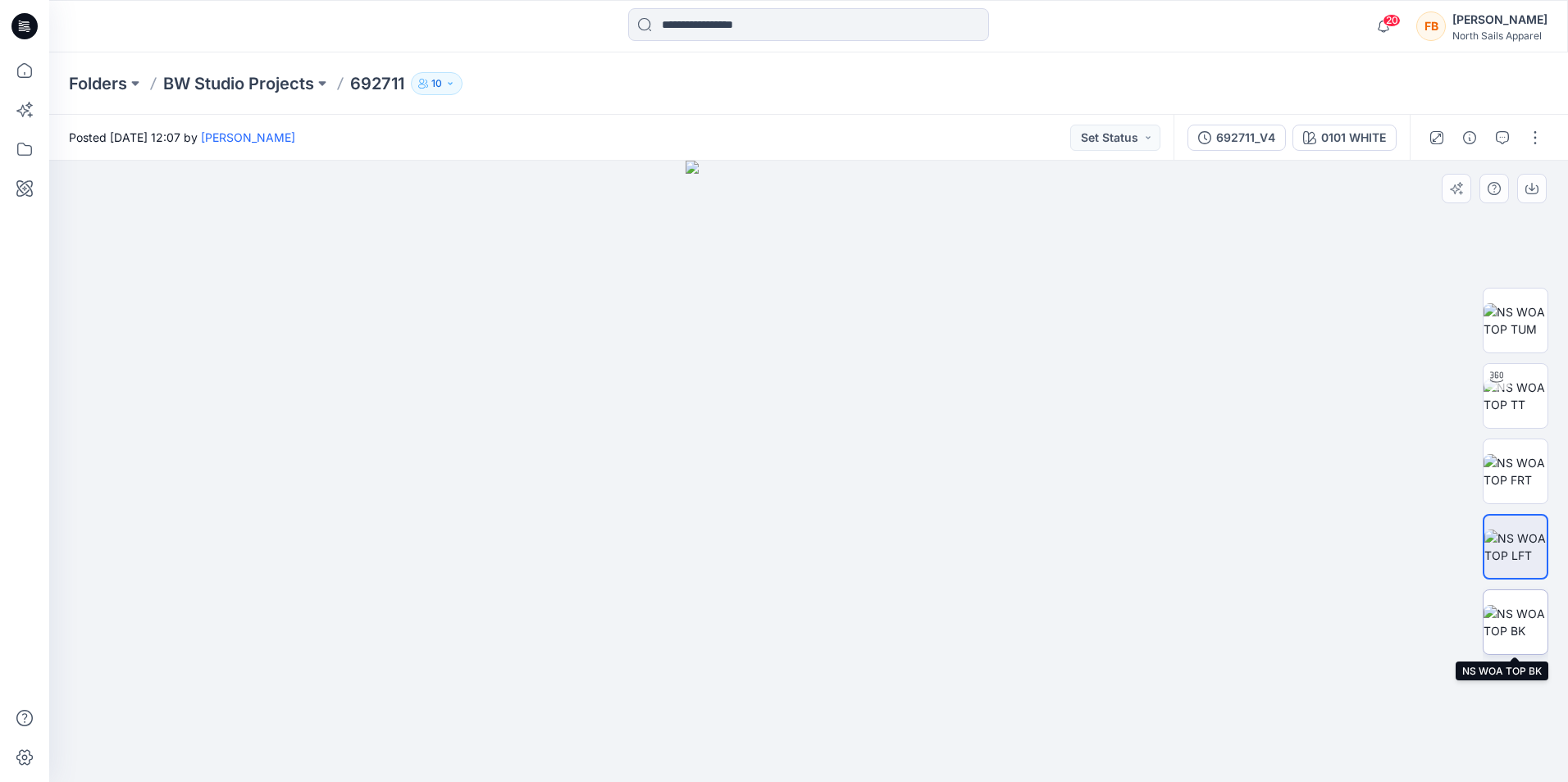
click at [1499, 625] on img at bounding box center [1515, 623] width 64 height 34
